Goal: Information Seeking & Learning: Learn about a topic

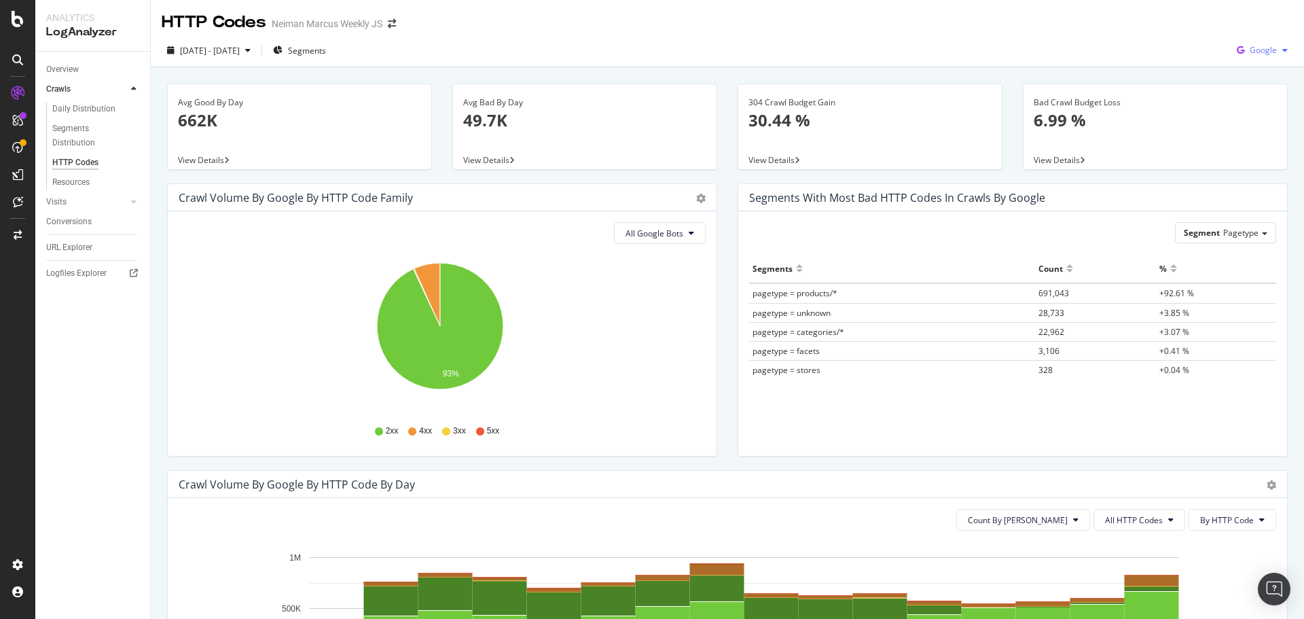
click at [1261, 48] on span "Google" at bounding box center [1262, 50] width 27 height 12
click at [67, 69] on div "Overview" at bounding box center [62, 69] width 33 height 14
